Goal: Task Accomplishment & Management: Complete application form

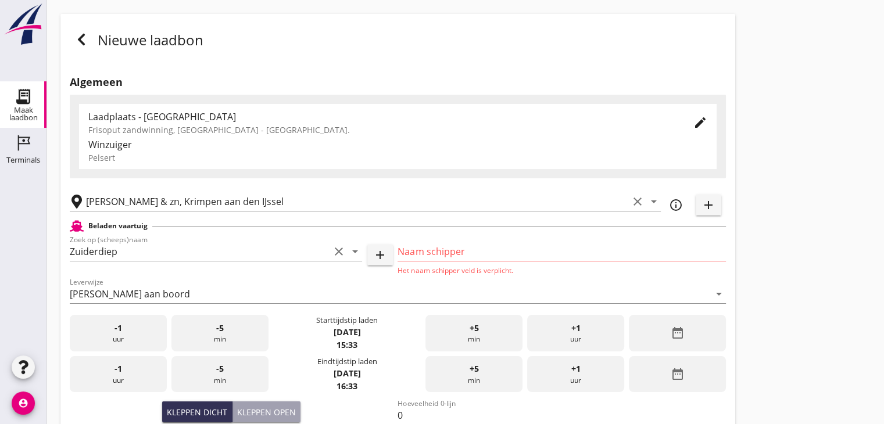
click at [86, 44] on icon at bounding box center [81, 40] width 14 height 14
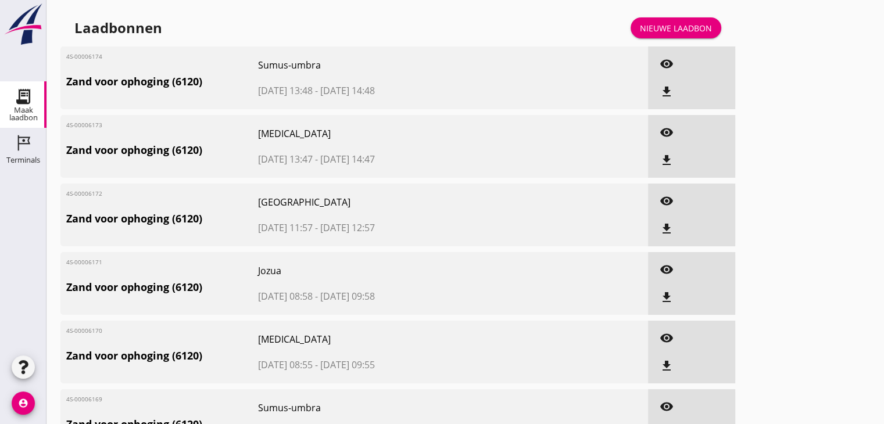
click at [685, 28] on div "Nieuwe laadbon" at bounding box center [676, 28] width 72 height 12
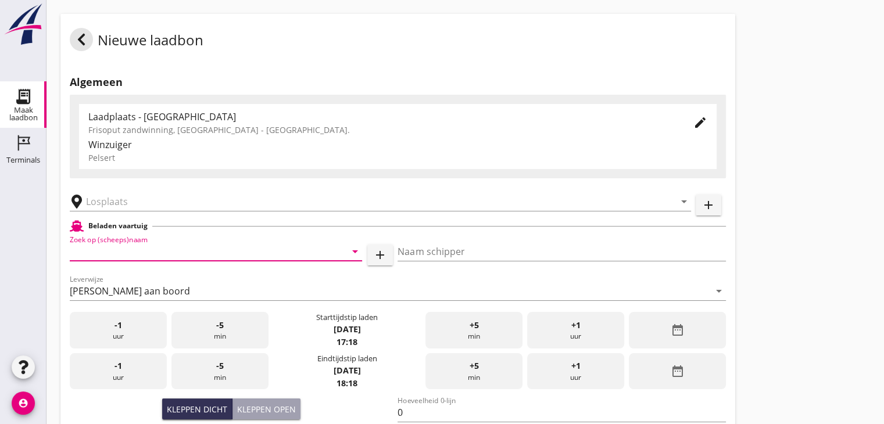
click at [206, 251] on input "Zoek op (scheeps)naam" at bounding box center [200, 251] width 260 height 19
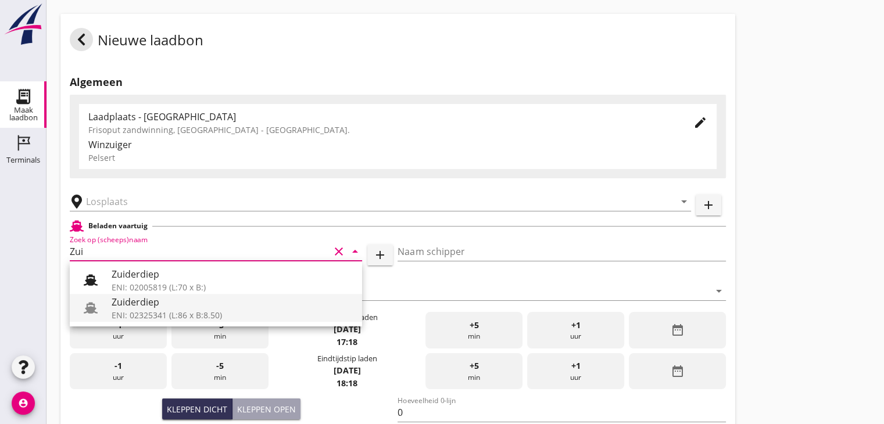
click at [216, 317] on div "ENI: 02325341 (L:86 x B:8.50)" at bounding box center [232, 315] width 241 height 12
type input "Zuiderdiep"
type input "[PERSON_NAME]"
type input "1036"
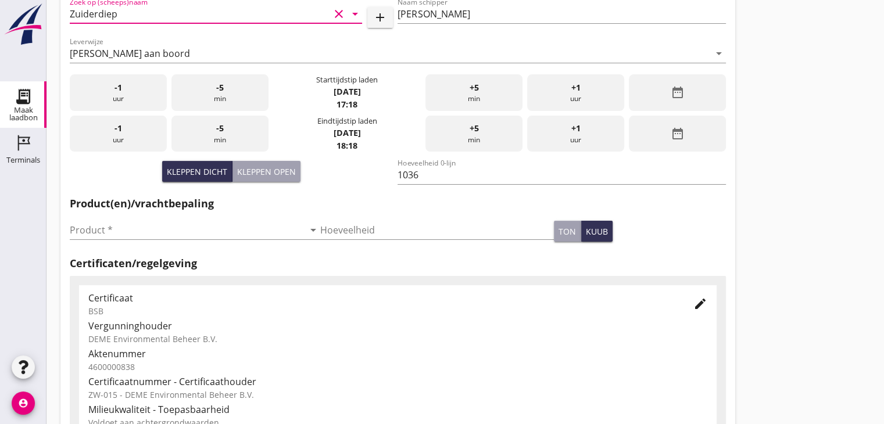
scroll to position [290, 0]
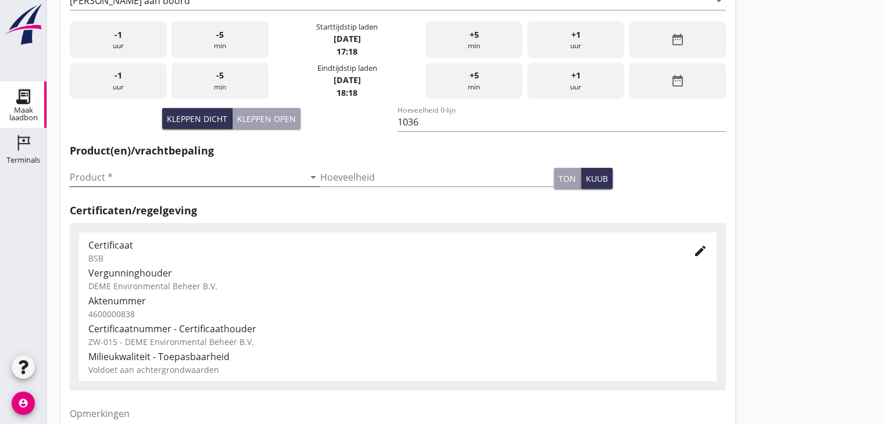
type input "Zuiderdiep"
click at [310, 180] on icon "arrow_drop_down" at bounding box center [313, 177] width 14 height 14
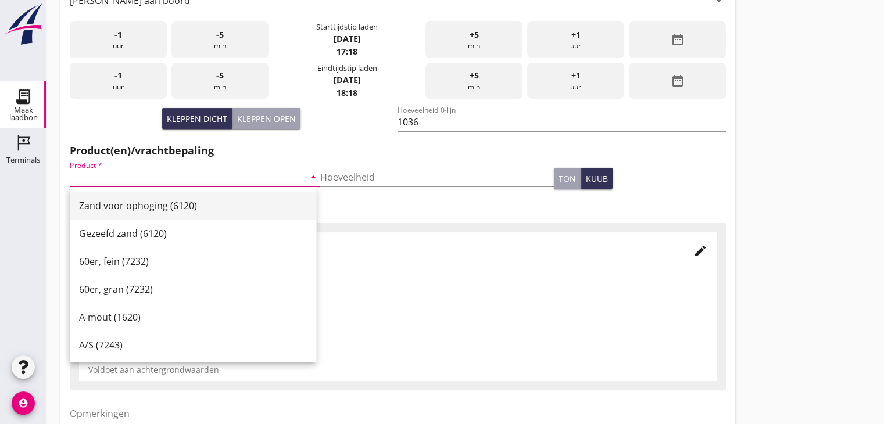
click at [216, 203] on div "Zand voor ophoging (6120)" at bounding box center [193, 206] width 228 height 14
type input "Zand voor ophoging (6120)"
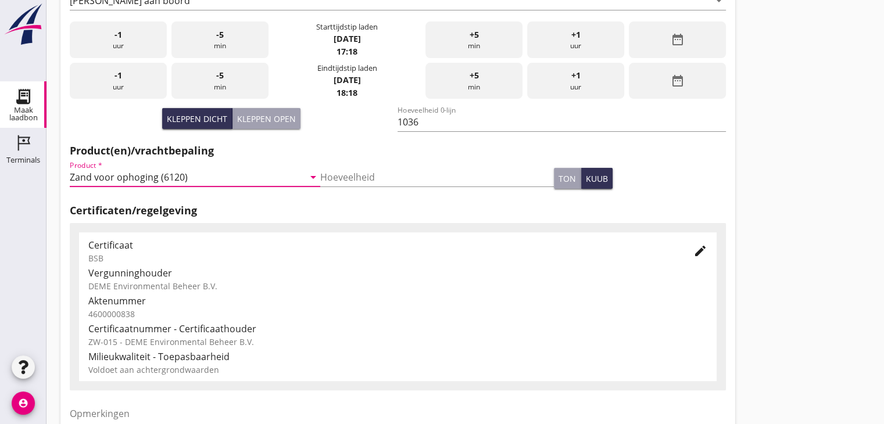
scroll to position [407, 0]
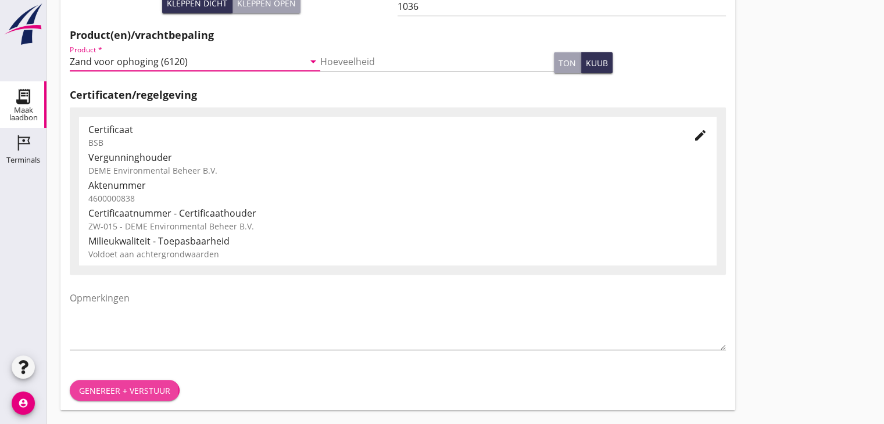
click at [99, 389] on div "Genereer + verstuur" at bounding box center [124, 391] width 91 height 12
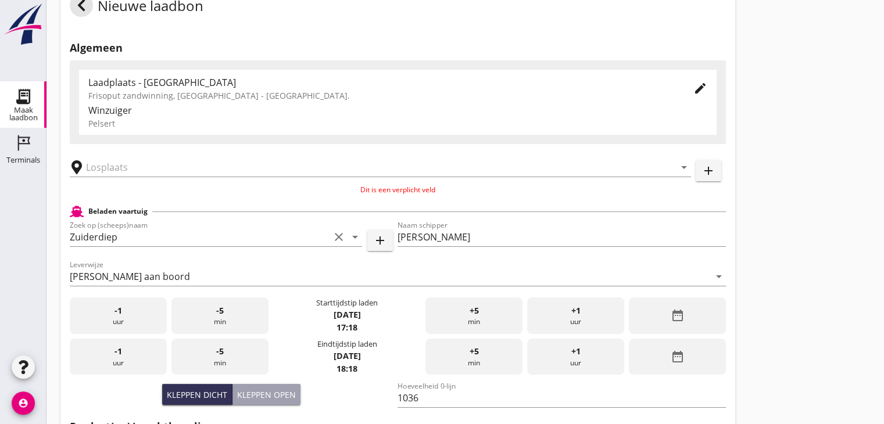
scroll to position [0, 0]
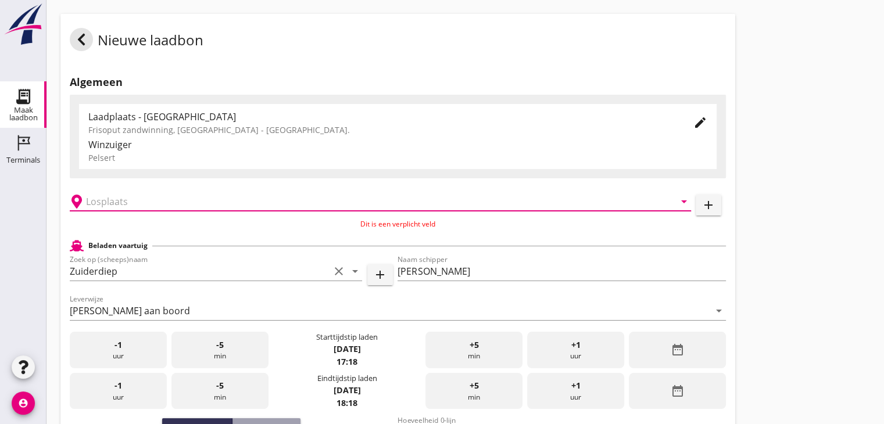
click at [268, 206] on input "text" at bounding box center [372, 201] width 572 height 19
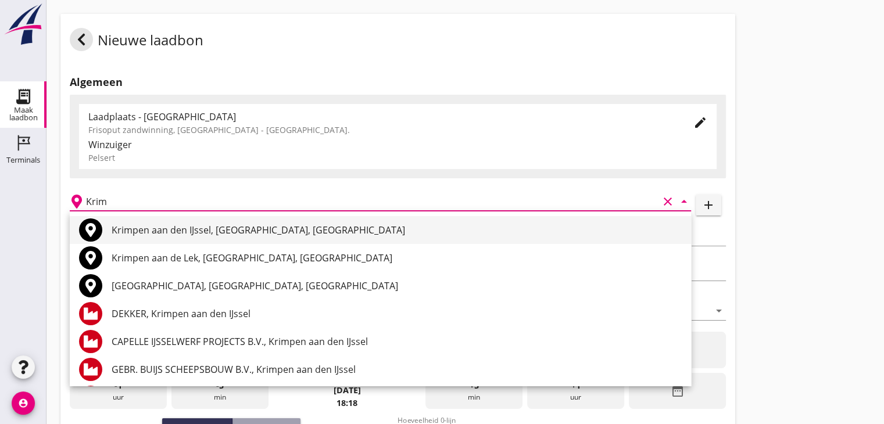
click at [272, 228] on div "Krimpen aan den IJssel, [GEOGRAPHIC_DATA], [GEOGRAPHIC_DATA]" at bounding box center [397, 230] width 570 height 14
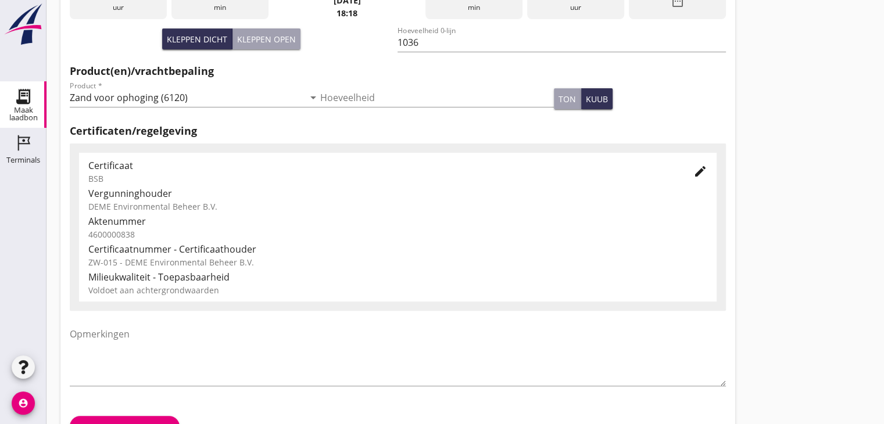
scroll to position [407, 0]
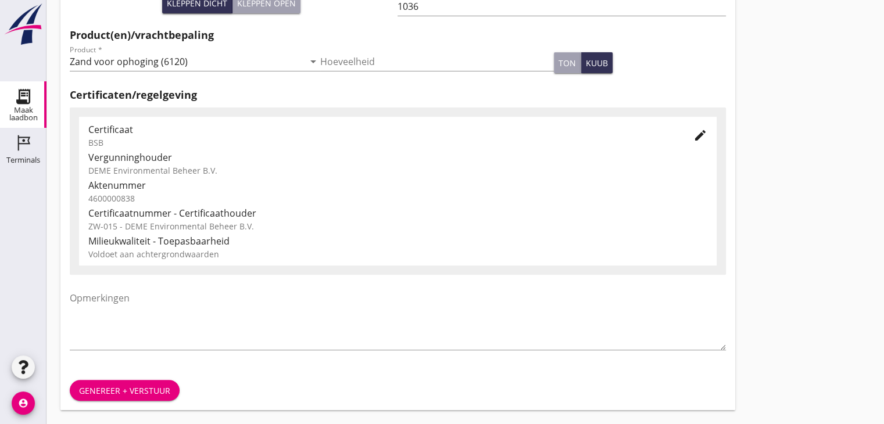
type input "Krimpen aan den IJssel, [GEOGRAPHIC_DATA], [GEOGRAPHIC_DATA]"
click at [114, 391] on div "Genereer + verstuur" at bounding box center [124, 391] width 91 height 12
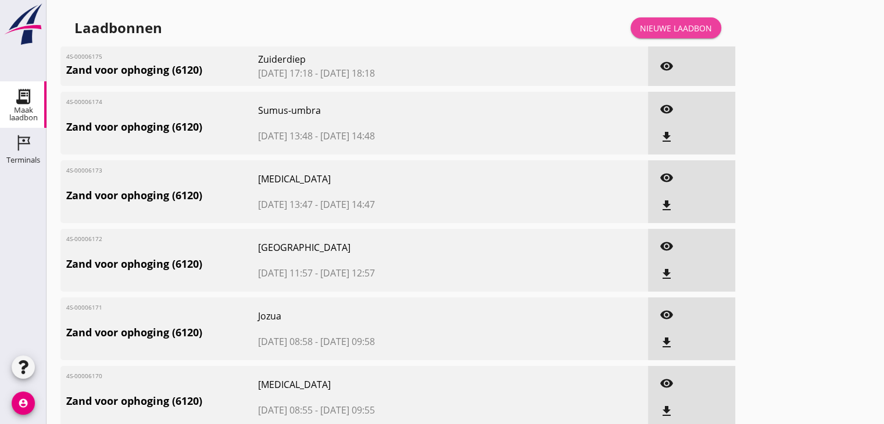
click at [690, 25] on div "Nieuwe laadbon" at bounding box center [676, 28] width 72 height 12
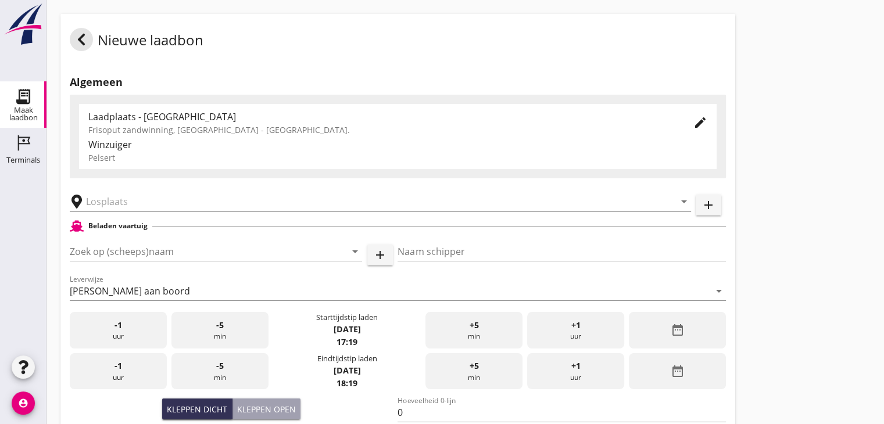
click at [271, 204] on input "text" at bounding box center [372, 201] width 572 height 19
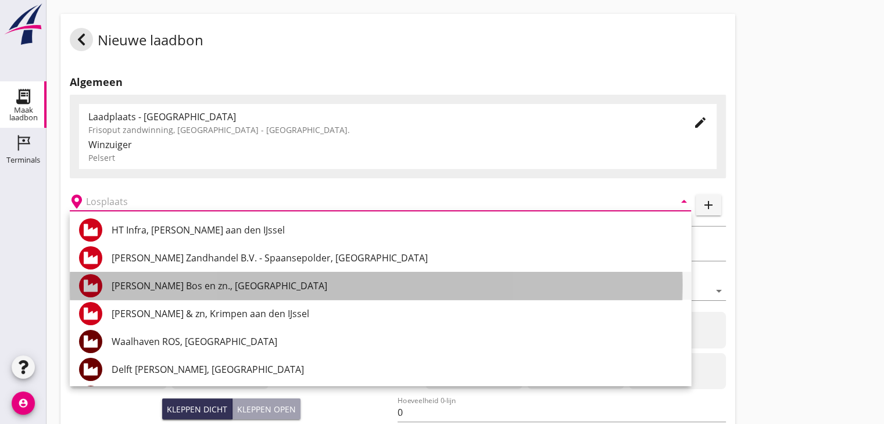
click at [184, 284] on div "[PERSON_NAME] Bos en zn., [GEOGRAPHIC_DATA]" at bounding box center [397, 286] width 570 height 14
type input "[PERSON_NAME] Bos en zn., [GEOGRAPHIC_DATA]"
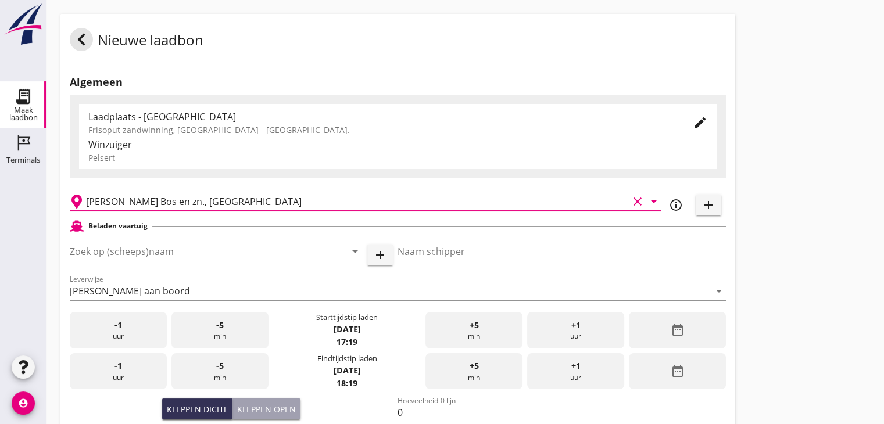
click at [181, 249] on input "Zoek op (scheeps)naam" at bounding box center [200, 251] width 260 height 19
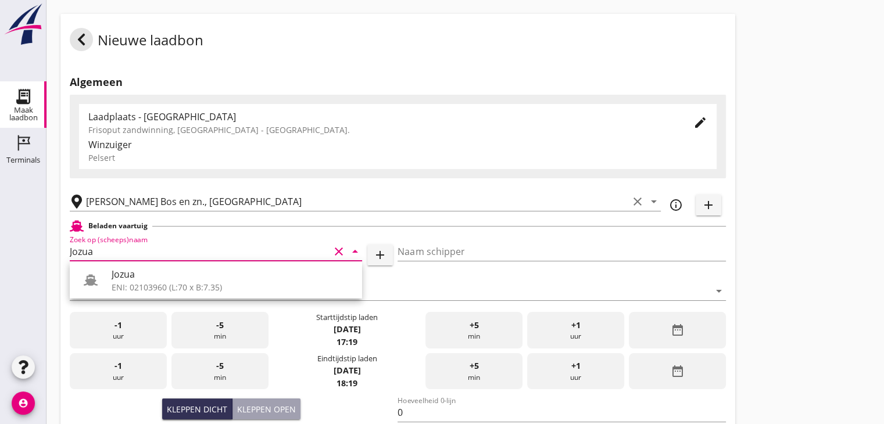
click at [184, 281] on div "Jozua" at bounding box center [232, 274] width 241 height 14
type input "Jozua"
type input "[PERSON_NAME]"
type input "536"
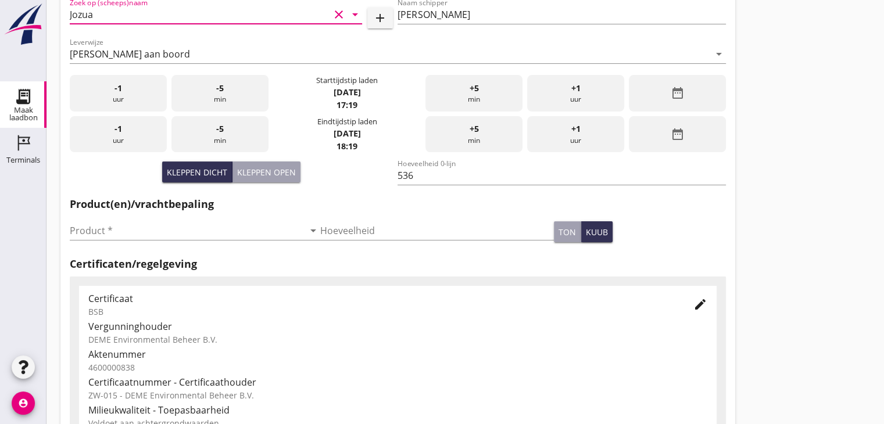
scroll to position [290, 0]
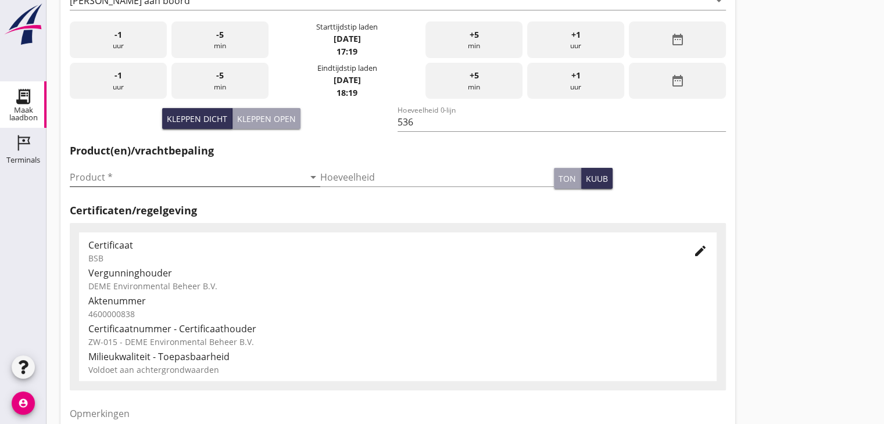
type input "Jozua"
click at [293, 178] on input "Product *" at bounding box center [187, 177] width 234 height 19
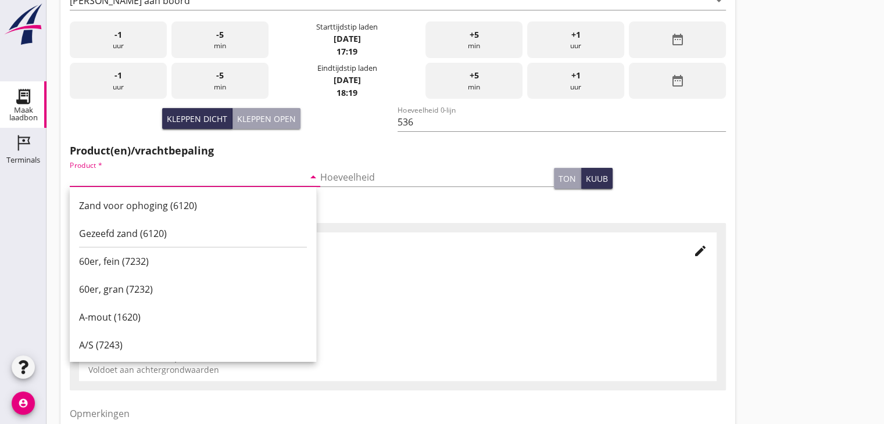
click at [278, 206] on div "Zand voor ophoging (6120)" at bounding box center [193, 206] width 228 height 14
type input "Zand voor ophoging (6120)"
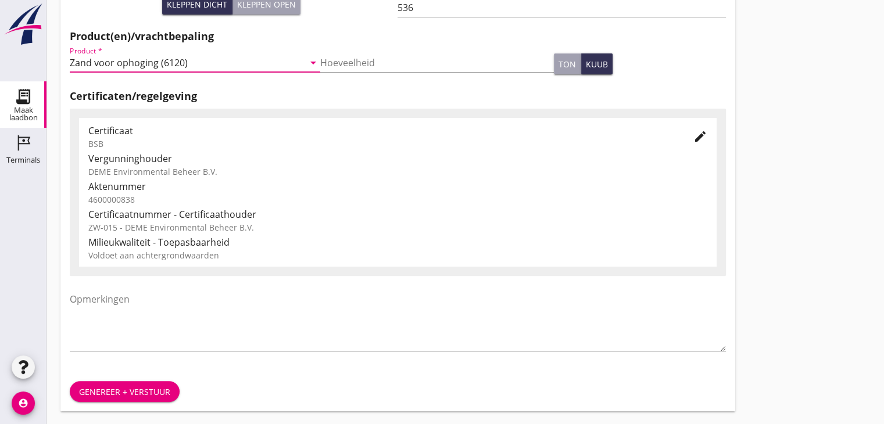
scroll to position [407, 0]
click at [134, 389] on div "Genereer + verstuur" at bounding box center [124, 391] width 91 height 12
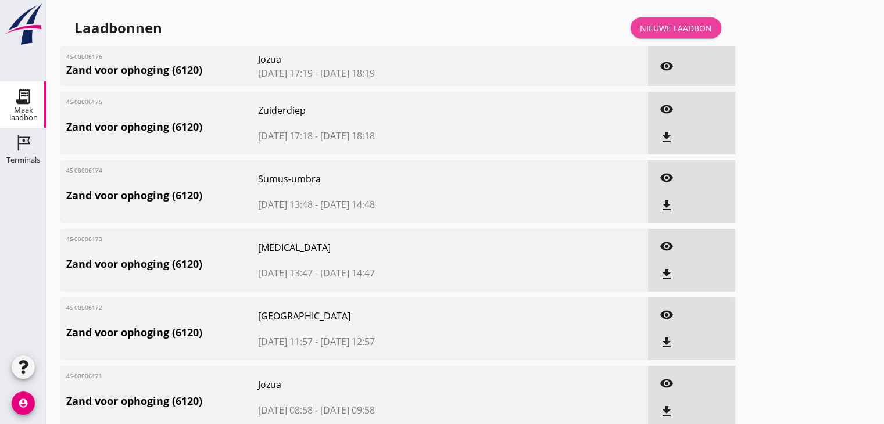
click at [666, 26] on div "Nieuwe laadbon" at bounding box center [676, 28] width 72 height 12
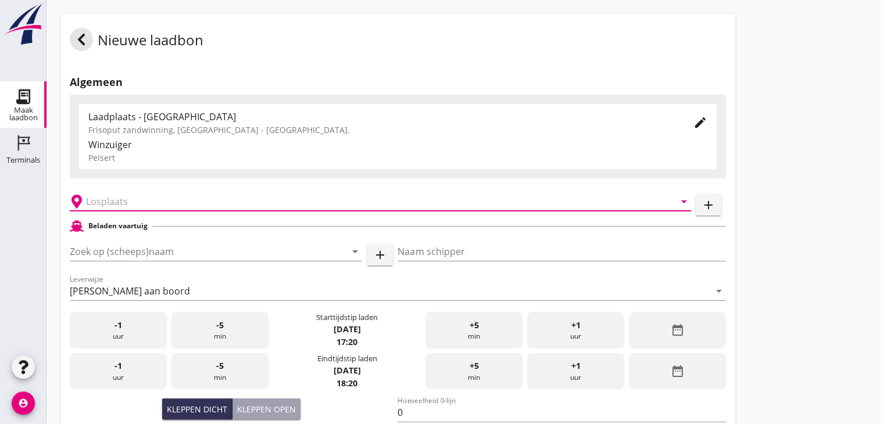
click at [163, 204] on input "text" at bounding box center [372, 201] width 572 height 19
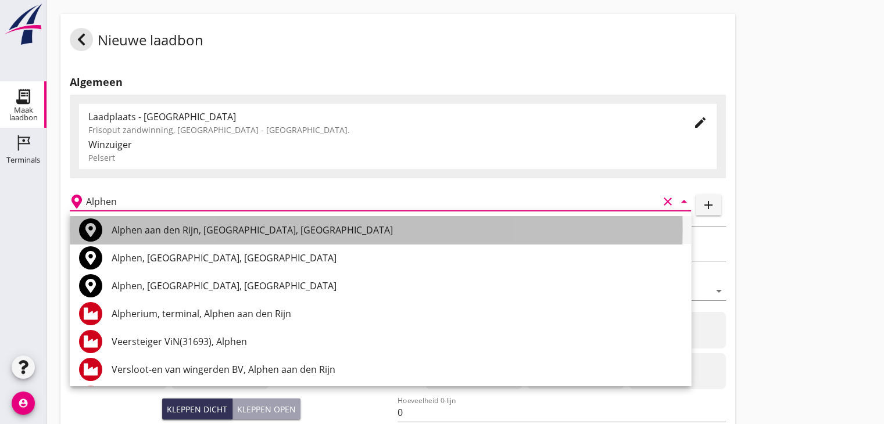
click at [202, 236] on div "Alphen aan den Rijn, [GEOGRAPHIC_DATA], [GEOGRAPHIC_DATA]" at bounding box center [397, 230] width 570 height 14
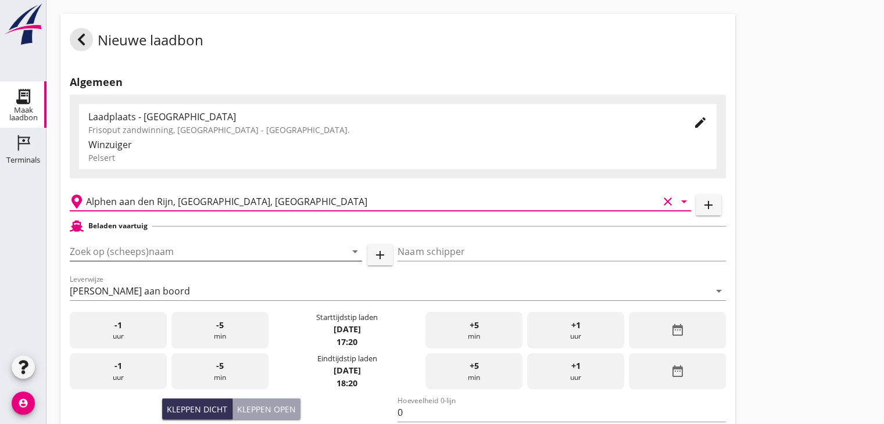
type input "Alphen aan den Rijn, [GEOGRAPHIC_DATA], [GEOGRAPHIC_DATA]"
click at [196, 255] on input "Zoek op (scheeps)naam" at bounding box center [200, 251] width 260 height 19
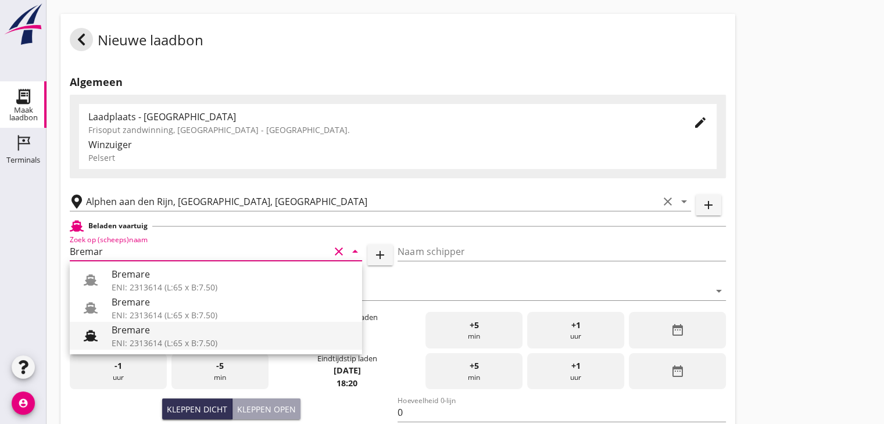
click at [210, 340] on div "ENI: 2313614 (L:65 x B:7.50)" at bounding box center [232, 343] width 241 height 12
type input "Bremare"
type input "[PERSON_NAME]"
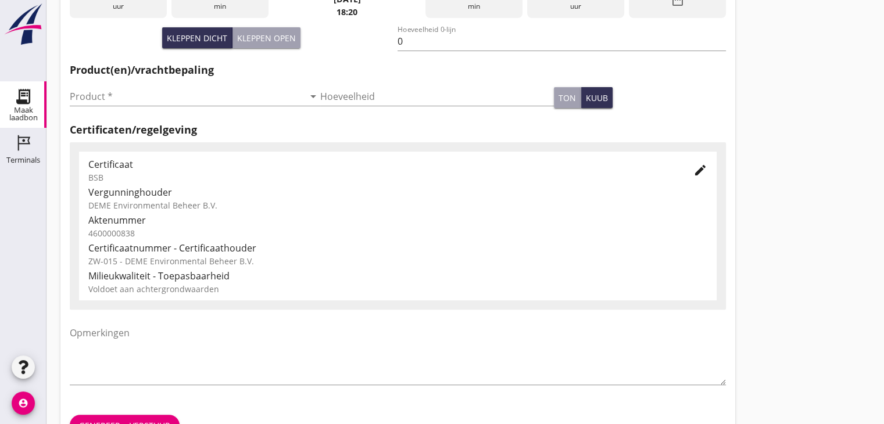
scroll to position [407, 0]
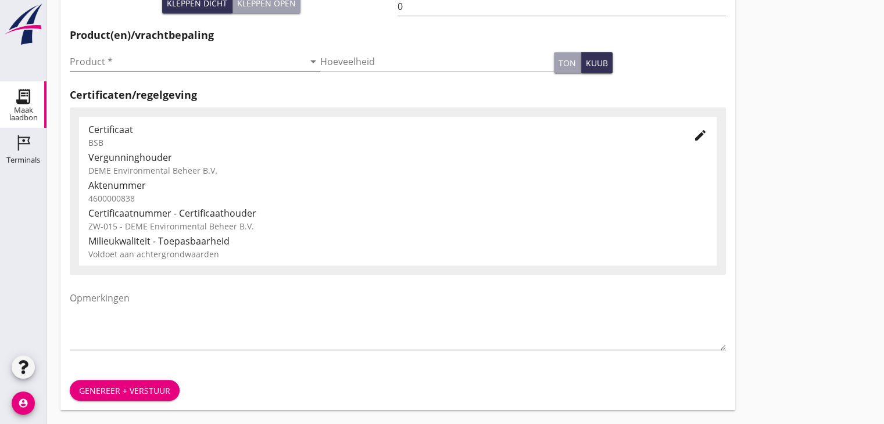
type input "Bremare"
click at [311, 63] on icon "arrow_drop_down" at bounding box center [313, 62] width 14 height 14
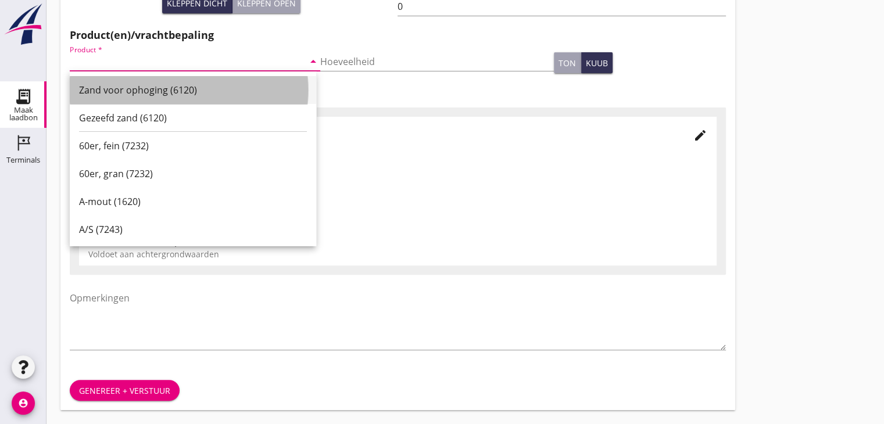
click at [172, 94] on div "Zand voor ophoging (6120)" at bounding box center [193, 90] width 228 height 14
type input "Zand voor ophoging (6120)"
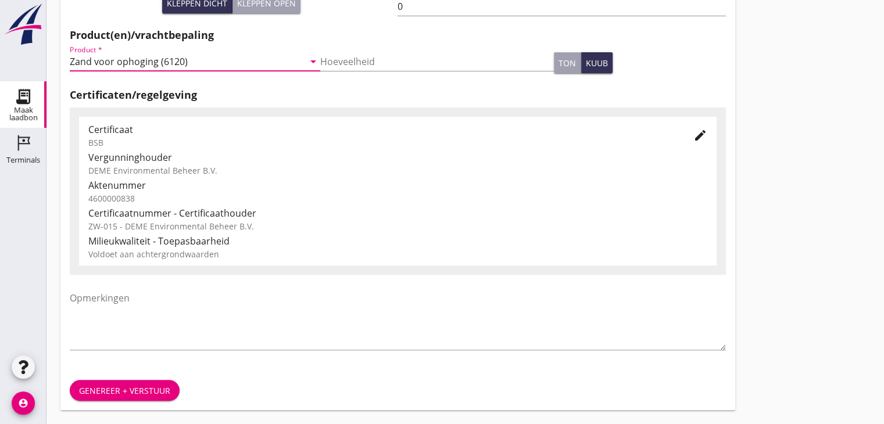
click at [121, 393] on div "Genereer + verstuur" at bounding box center [124, 391] width 91 height 12
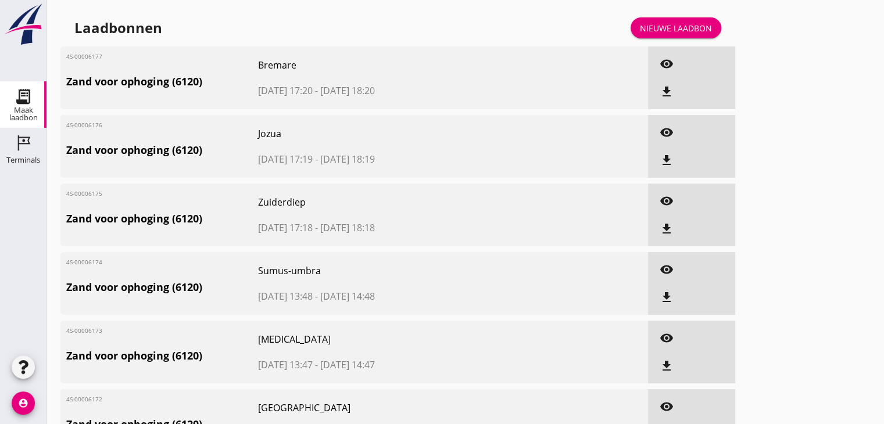
click at [701, 26] on div "Nieuwe laadbon" at bounding box center [676, 28] width 72 height 12
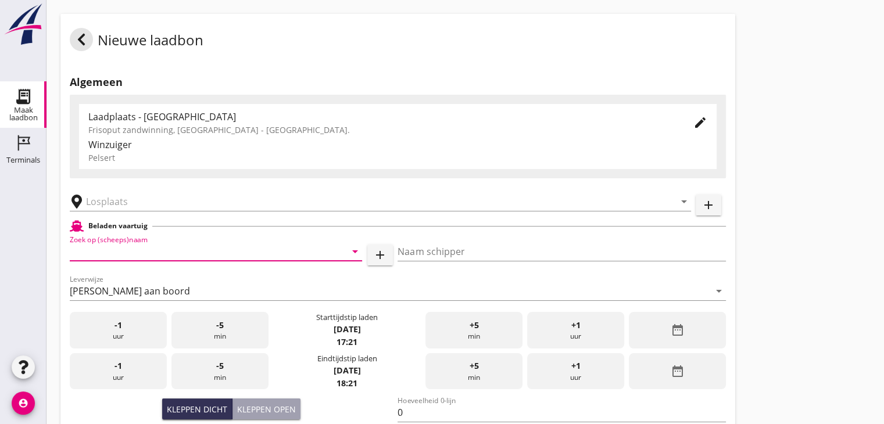
click at [166, 257] on input "Zoek op (scheeps)naam" at bounding box center [200, 251] width 260 height 19
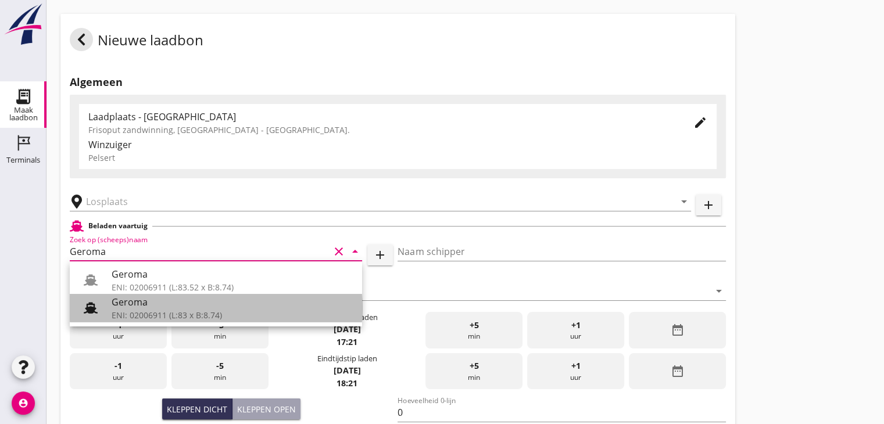
click at [171, 313] on div "ENI: 02006911 (L:83 x B:8.74)" at bounding box center [232, 315] width 241 height 12
type input "Geroma"
type input "[PERSON_NAME]"
type input "994"
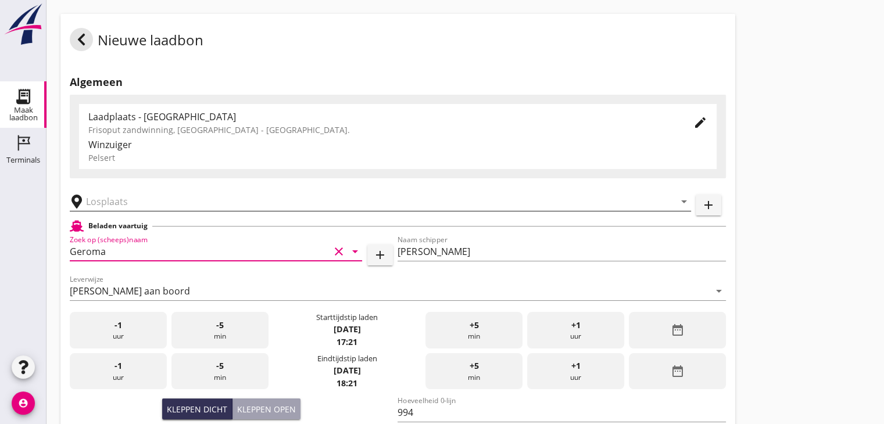
type input "Geroma"
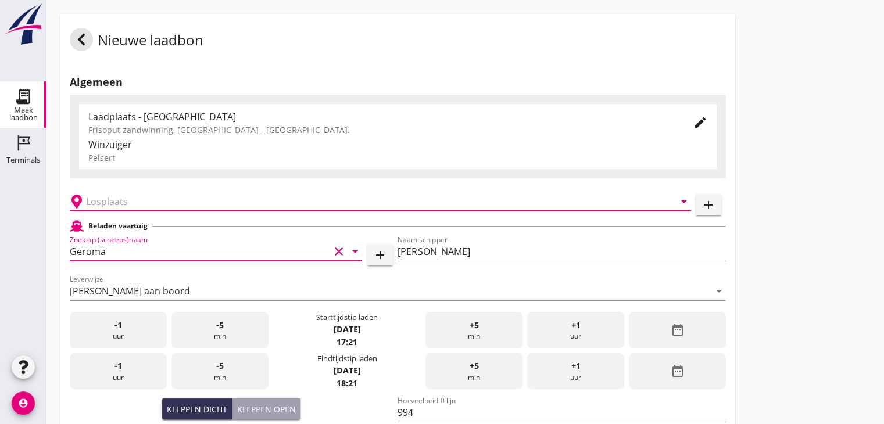
click at [158, 198] on input "text" at bounding box center [372, 201] width 572 height 19
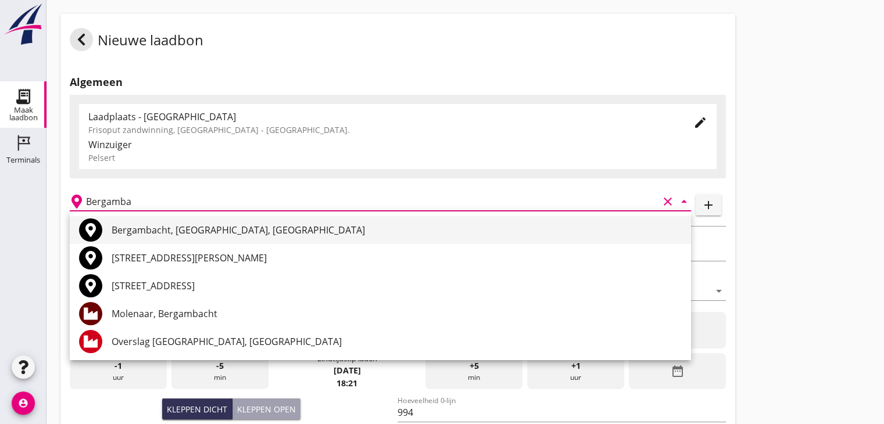
click at [198, 233] on div "Bergambacht, [GEOGRAPHIC_DATA], [GEOGRAPHIC_DATA]" at bounding box center [397, 230] width 570 height 14
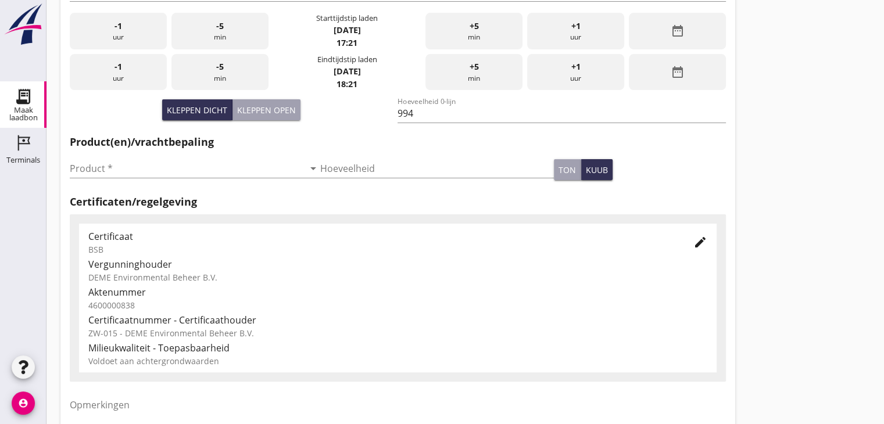
scroll to position [349, 0]
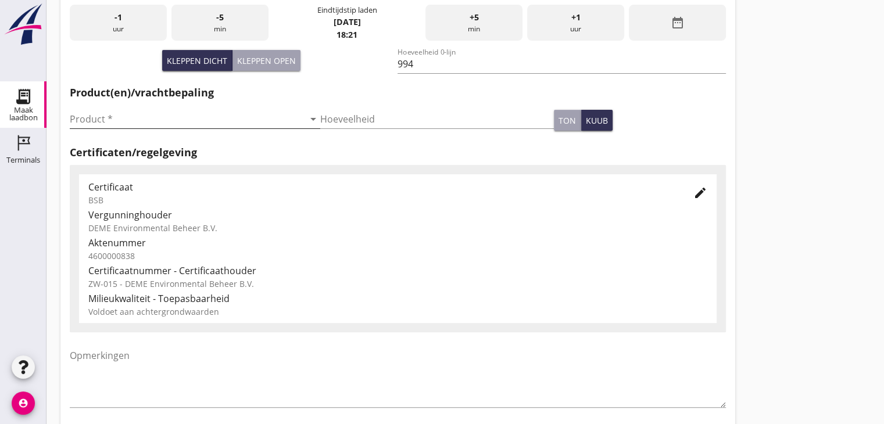
type input "Bergambacht, [GEOGRAPHIC_DATA], [GEOGRAPHIC_DATA]"
click at [309, 120] on icon "arrow_drop_down" at bounding box center [313, 119] width 14 height 14
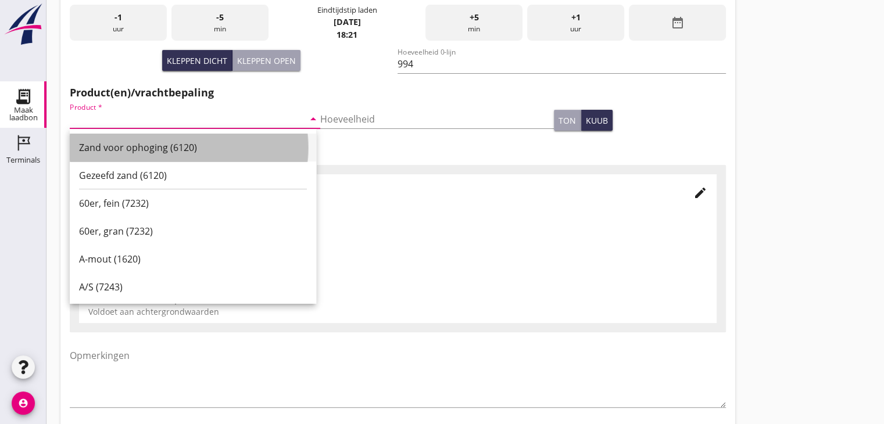
click at [192, 152] on div "Zand voor ophoging (6120)" at bounding box center [193, 148] width 228 height 14
type input "Zand voor ophoging (6120)"
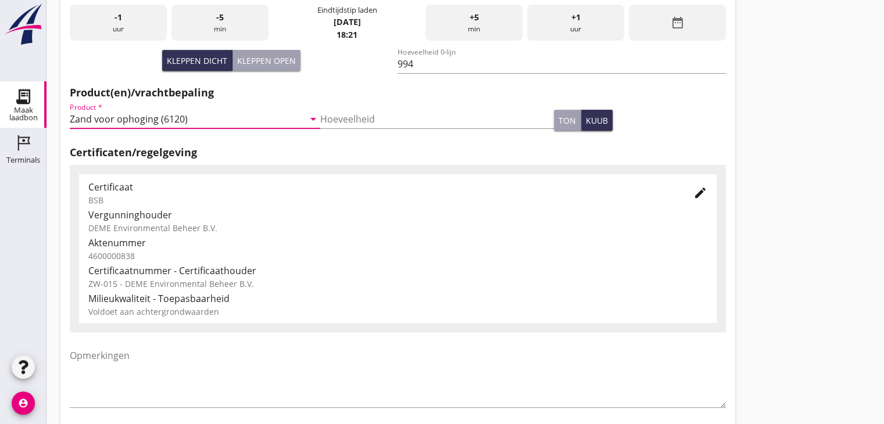
scroll to position [407, 0]
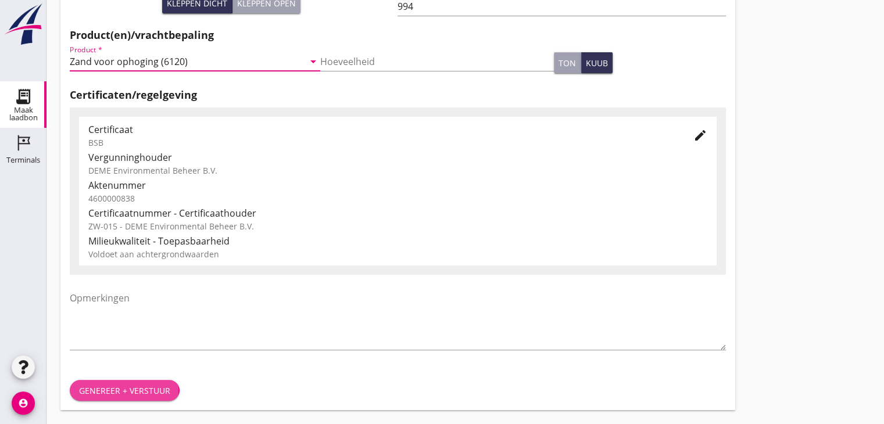
click at [153, 389] on div "Genereer + verstuur" at bounding box center [124, 391] width 91 height 12
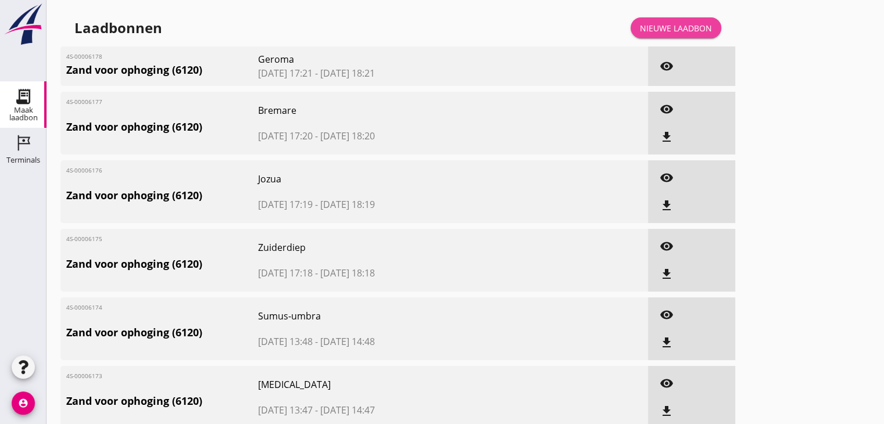
click at [655, 29] on div "Nieuwe laadbon" at bounding box center [676, 28] width 72 height 12
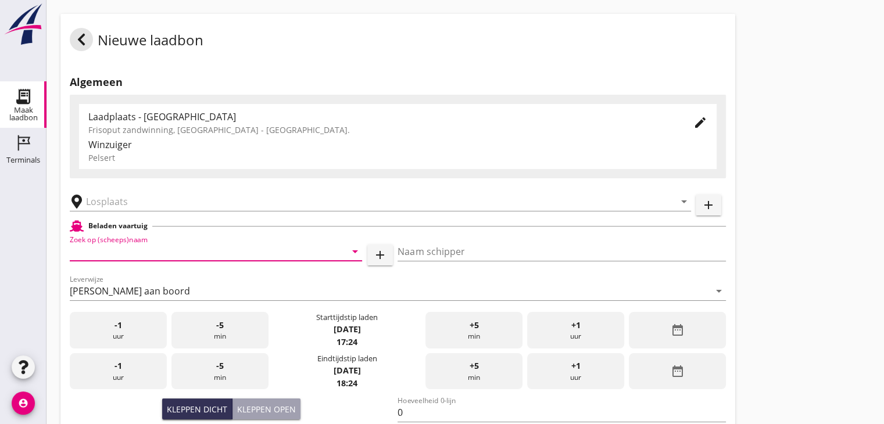
click at [249, 249] on input "Zoek op (scheeps)naam" at bounding box center [200, 251] width 260 height 19
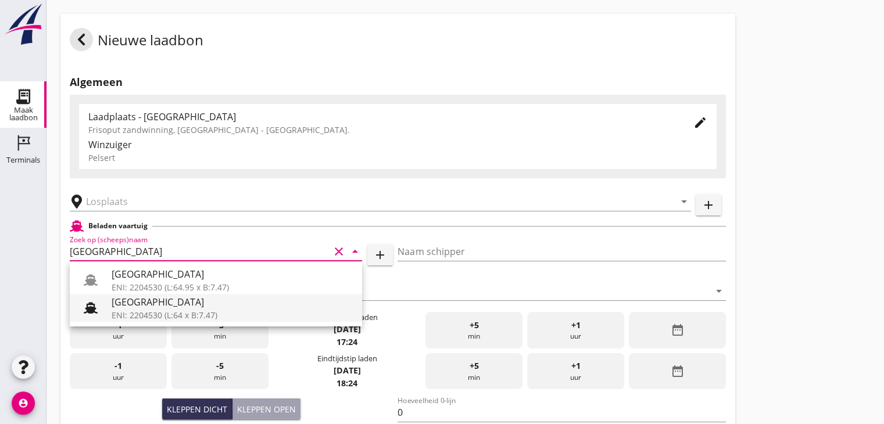
click at [215, 309] on div "ENI: 2204530 (L:64 x B:7.47)" at bounding box center [232, 315] width 241 height 12
type input "[GEOGRAPHIC_DATA]"
type input "Ko Hoeve"
type input "467"
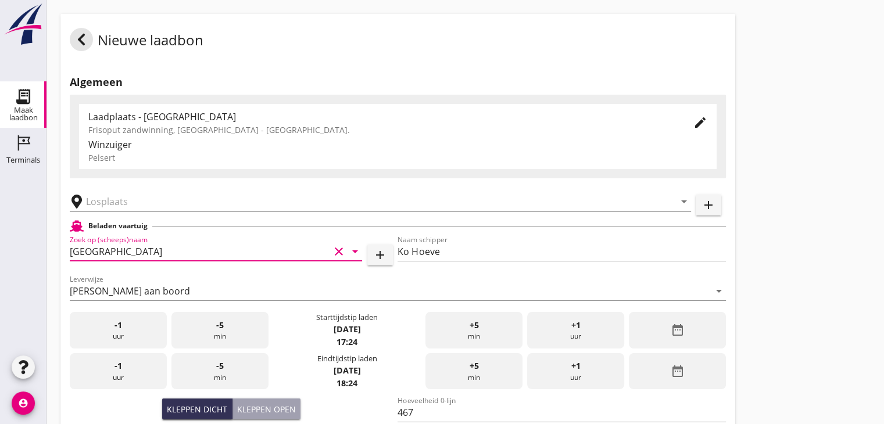
type input "[GEOGRAPHIC_DATA]"
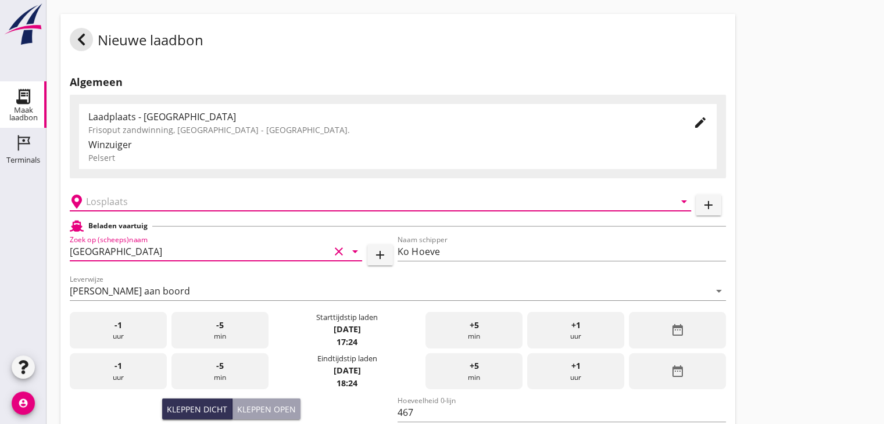
click at [171, 196] on input "text" at bounding box center [372, 201] width 572 height 19
